Goal: Transaction & Acquisition: Book appointment/travel/reservation

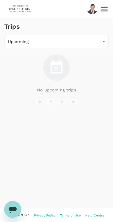
click at [103, 8] on icon at bounding box center [103, 8] width 9 height 9
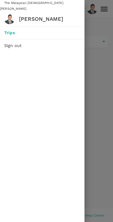
click at [49, 31] on span "Trips" at bounding box center [42, 33] width 76 height 6
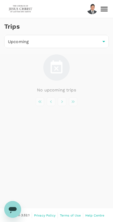
click at [86, 41] on body "Trips Upcoming /trips/upcoming ​ No upcoming trips Version 3.52.1 Privacy Polic…" at bounding box center [56, 111] width 113 height 223
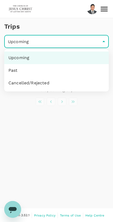
click at [75, 128] on div at bounding box center [56, 111] width 113 height 222
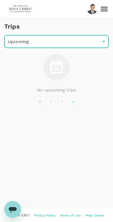
click at [26, 7] on img at bounding box center [20, 9] width 24 height 12
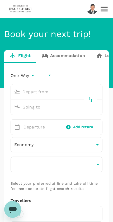
type input "undefined, undefined (any)"
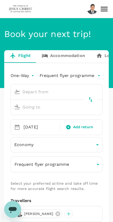
type input "Kuala Lumpur Intl ([GEOGRAPHIC_DATA])"
type input "Kuching Intl (KCH)"
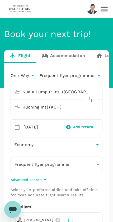
click at [72, 77] on p "Frequent flyer programme" at bounding box center [66, 76] width 54 height 6
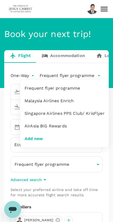
click at [25, 56] on div at bounding box center [56, 111] width 113 height 222
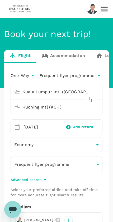
click at [23, 72] on body "Book your next trip! Flight Accommodation Long stay Car rental Train Concierge …" at bounding box center [56, 177] width 113 height 355
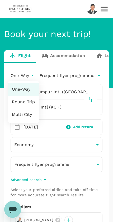
click at [73, 75] on div at bounding box center [56, 111] width 113 height 222
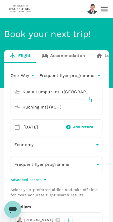
click at [91, 99] on icon "delete" at bounding box center [90, 99] width 4 height 5
type input "Kuching Intl (KCH)"
type input "Kuala Lumpur Intl ([GEOGRAPHIC_DATA])"
click at [44, 129] on div "[DATE]" at bounding box center [39, 127] width 37 height 11
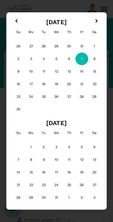
click at [16, 22] on span "Previous Month" at bounding box center [16, 21] width 0 height 6
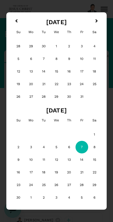
click at [54, 59] on div "8" at bounding box center [56, 59] width 13 height 13
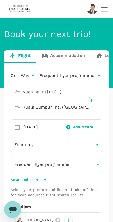
click at [81, 126] on span "Add return" at bounding box center [83, 127] width 20 height 6
type input "roundtrip"
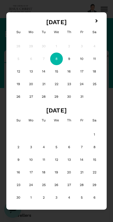
click at [83, 60] on div "10" at bounding box center [81, 59] width 13 height 13
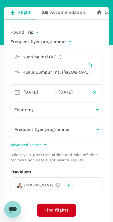
scroll to position [44, 0]
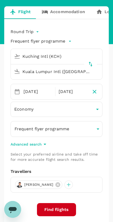
click at [64, 211] on button "Find flights" at bounding box center [56, 209] width 39 height 13
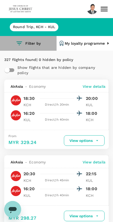
click at [39, 44] on button "Filter by" at bounding box center [28, 43] width 56 height 15
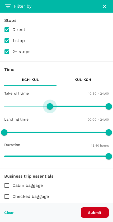
type input "540"
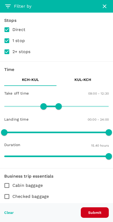
click at [107, 107] on span at bounding box center [56, 107] width 104 height 12
type input "750"
click at [59, 109] on span at bounding box center [58, 106] width 6 height 6
click at [86, 78] on p "KUL - KCH" at bounding box center [82, 79] width 17 height 5
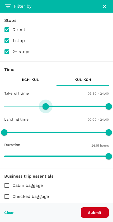
type input "660"
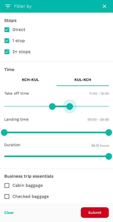
type input "870"
click at [102, 213] on button "Submit" at bounding box center [95, 213] width 28 height 11
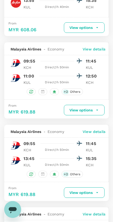
scroll to position [509, 0]
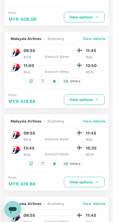
click at [92, 178] on button "View options" at bounding box center [84, 182] width 41 height 11
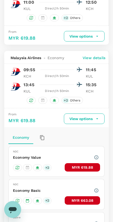
scroll to position [572, 0]
